Goal: Check status: Check status

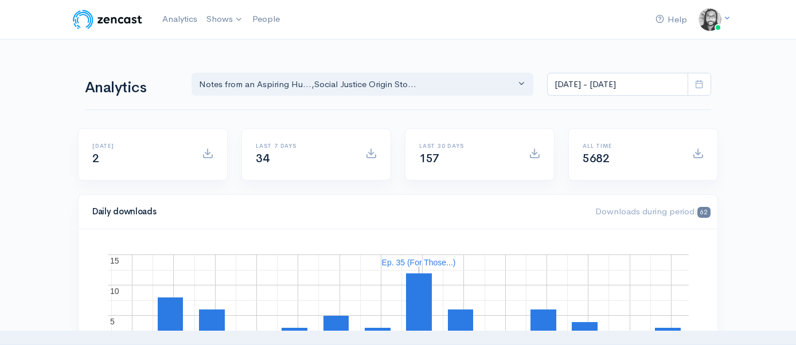
click at [512, 26] on div "Help Notifications View all Your profile Team settings Default team Current Log…" at bounding box center [398, 19] width 654 height 25
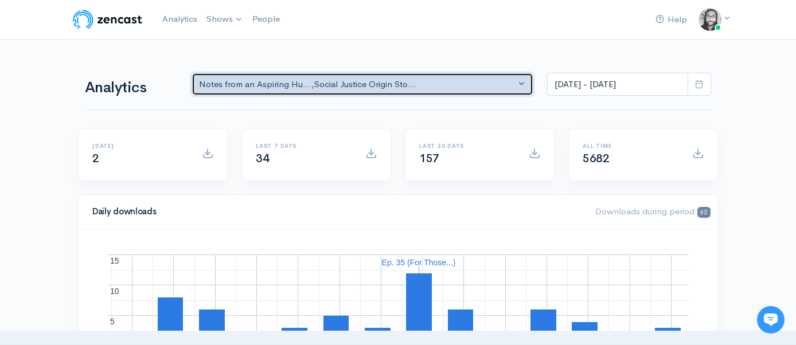
click at [430, 91] on button "Notes from an Aspiring Hu... , Social Justice Origin Sto..." at bounding box center [363, 85] width 342 height 24
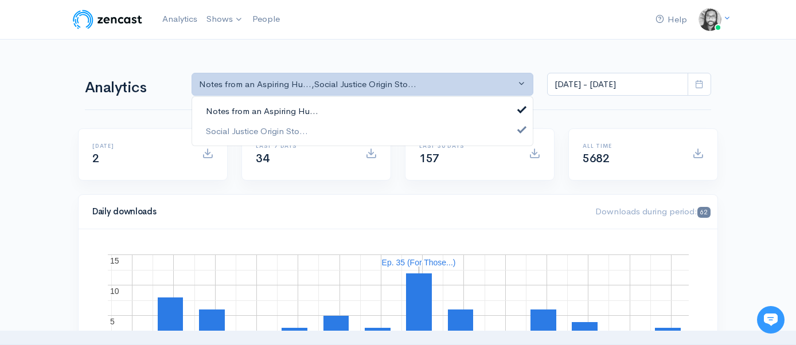
click at [427, 104] on link "Notes from an Aspiring Hu..." at bounding box center [362, 112] width 341 height 20
select select "14701"
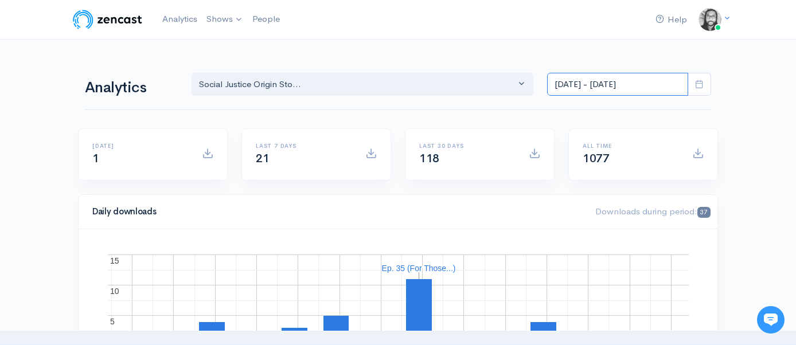
click at [610, 76] on input "[DATE] - [DATE]" at bounding box center [617, 85] width 141 height 24
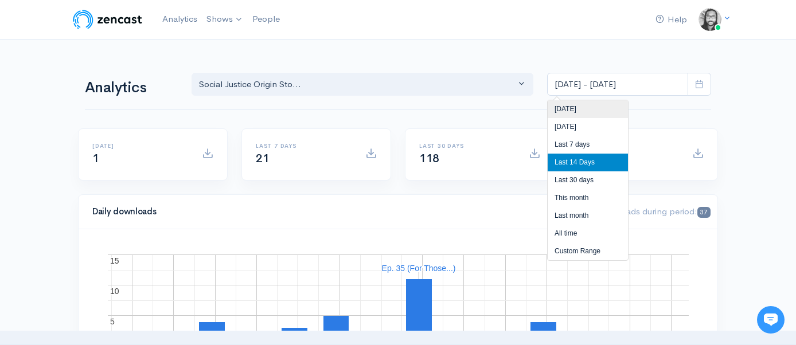
click at [606, 113] on li "[DATE]" at bounding box center [588, 109] width 80 height 18
type input "[DATE] - [DATE]"
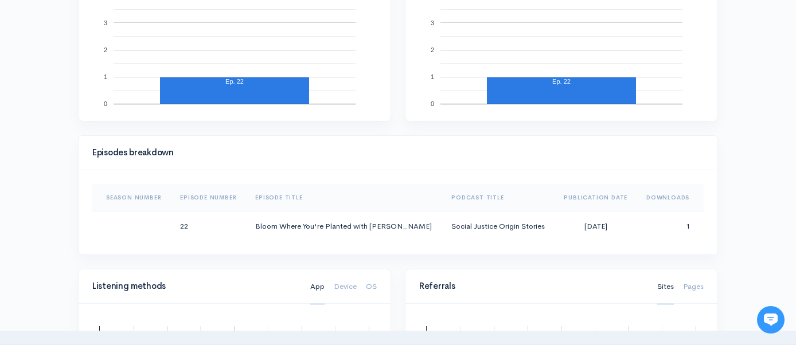
scroll to position [506, 0]
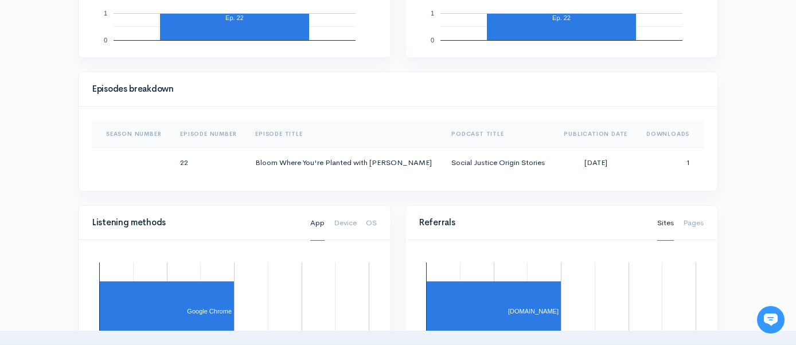
click at [735, 131] on div "Help Notifications View all Your profile Team settings Default team Current Log…" at bounding box center [398, 192] width 796 height 1396
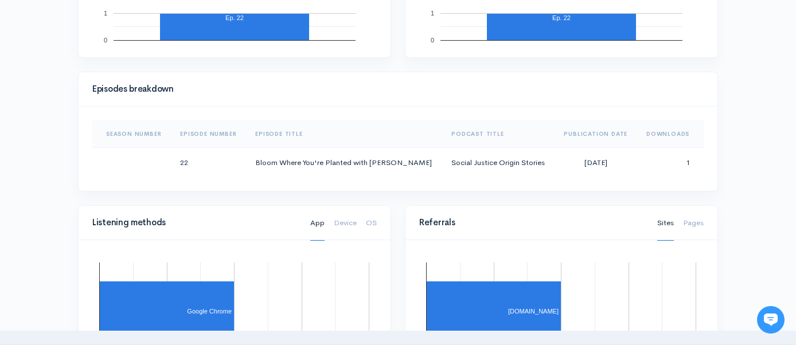
scroll to position [641, 0]
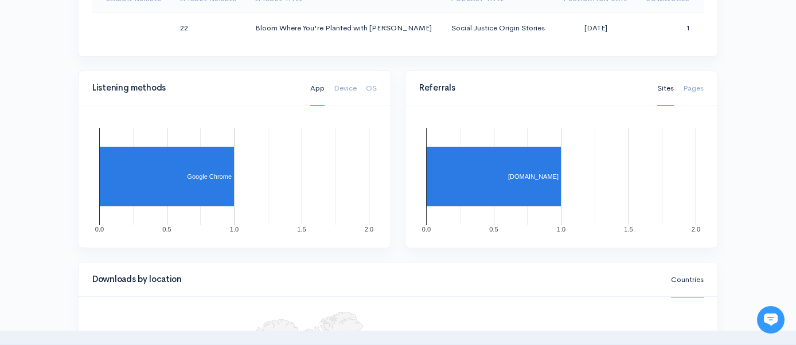
click at [539, 178] on rect "A chart." at bounding box center [534, 177] width 49 height 6
